Goal: Entertainment & Leisure: Browse casually

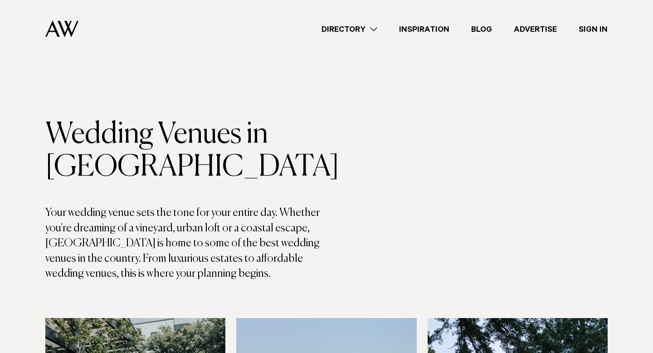
click at [416, 32] on link "Inspiration" at bounding box center [424, 29] width 72 height 12
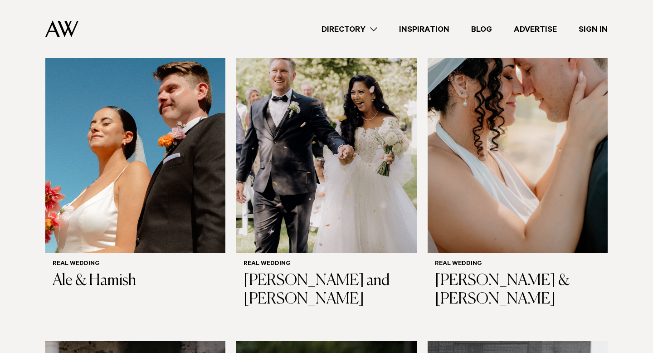
scroll to position [274, 0]
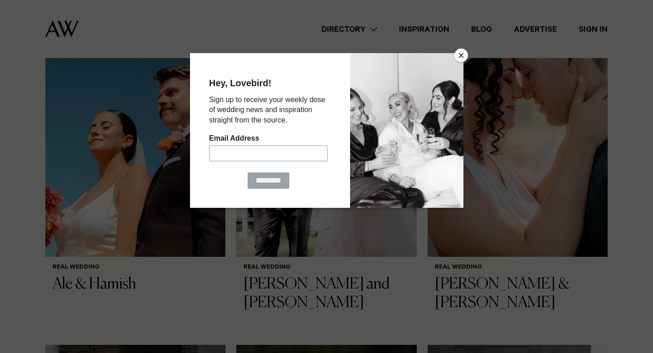
click at [457, 55] on button "Close" at bounding box center [461, 56] width 14 height 14
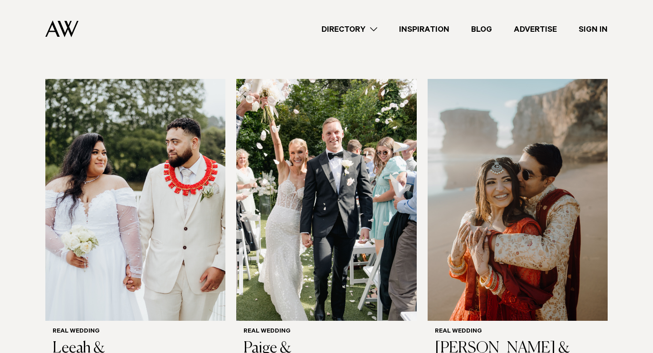
scroll to position [863, 0]
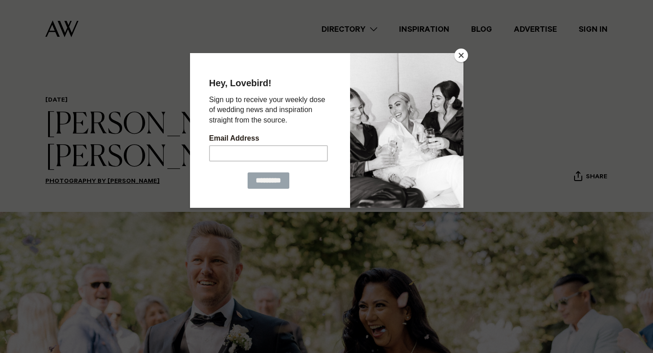
click at [458, 53] on button "Close" at bounding box center [461, 56] width 14 height 14
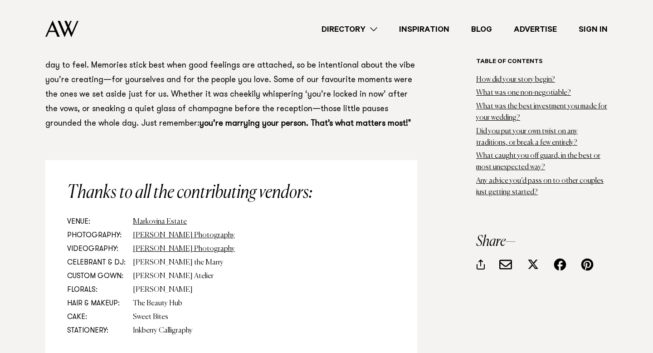
scroll to position [7480, 0]
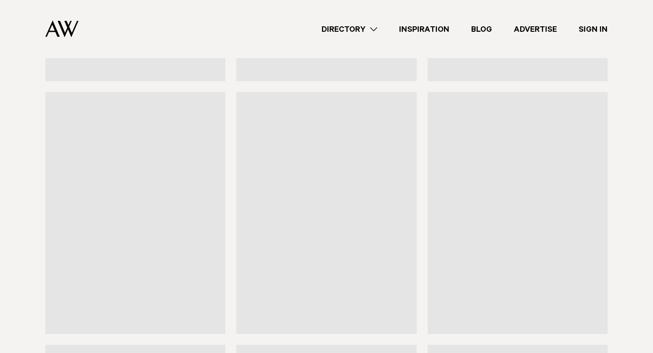
scroll to position [3471, 0]
